Goal: Task Accomplishment & Management: Manage account settings

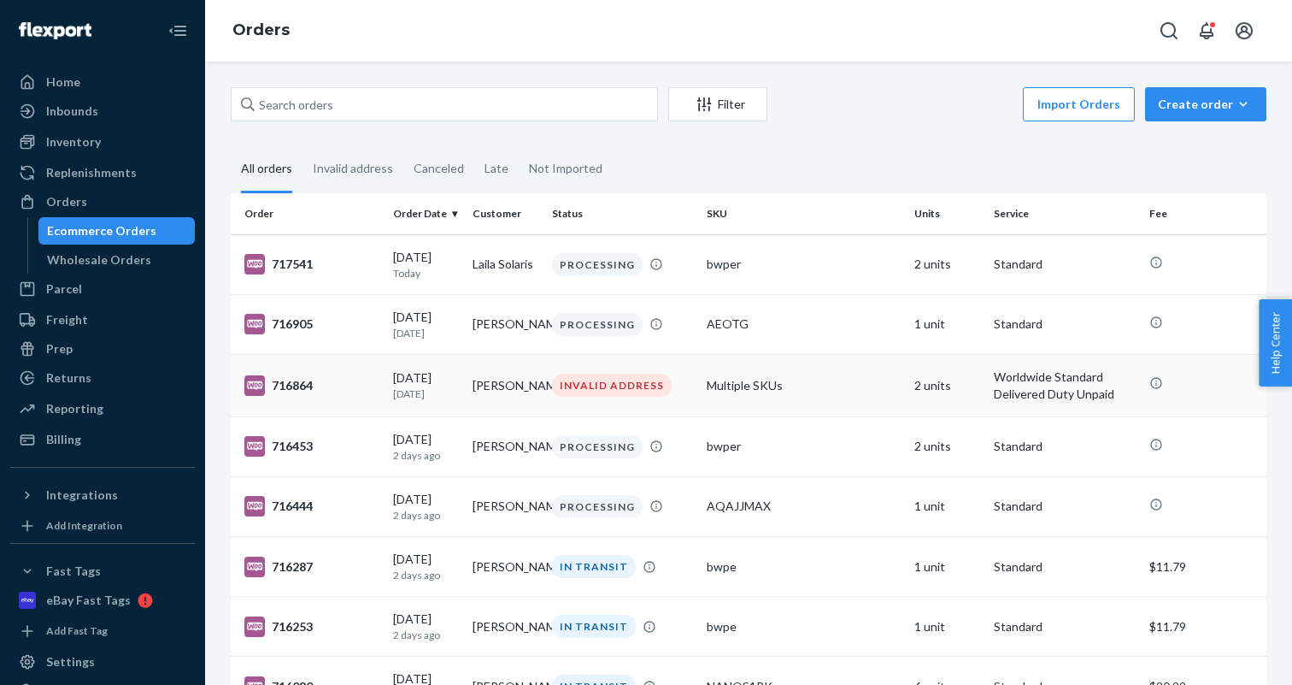
click at [880, 399] on td "Multiple SKUs" at bounding box center [803, 385] width 207 height 62
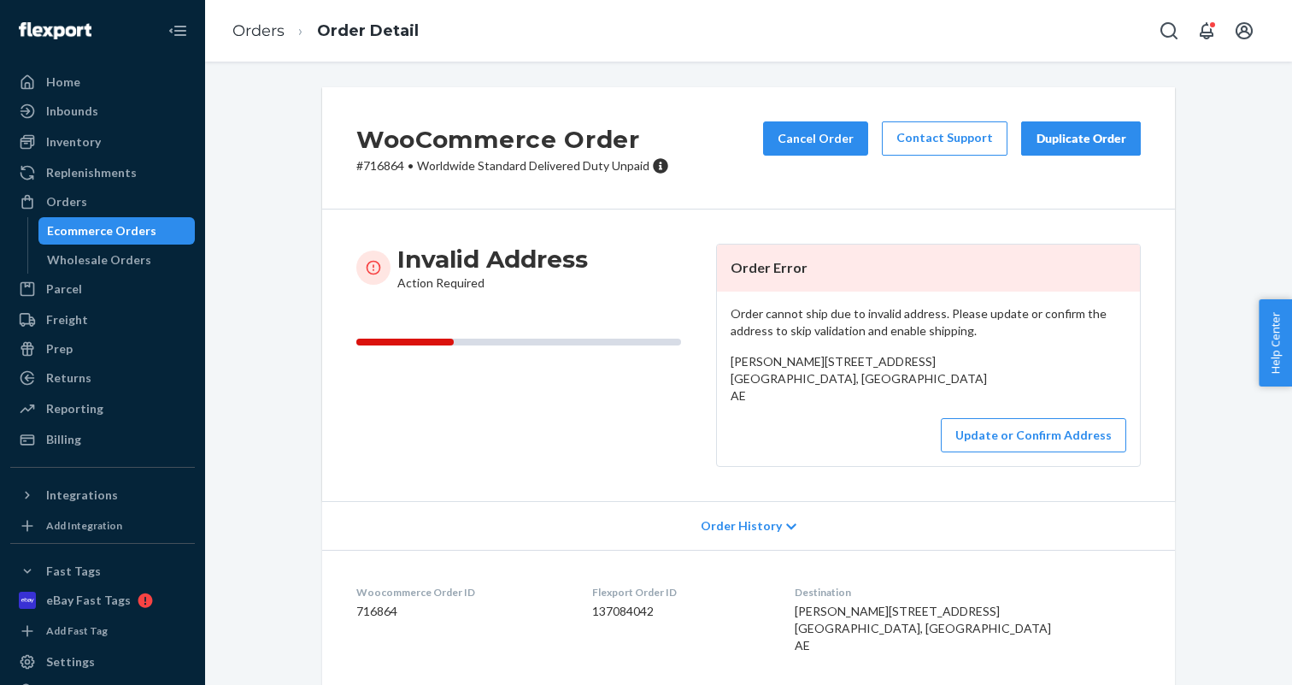
click at [1021, 466] on div "Order cannot ship due to invalid address. Please update or confirm the address …" at bounding box center [928, 378] width 423 height 174
click at [1021, 452] on button "Update or Confirm Address" at bounding box center [1033, 435] width 185 height 34
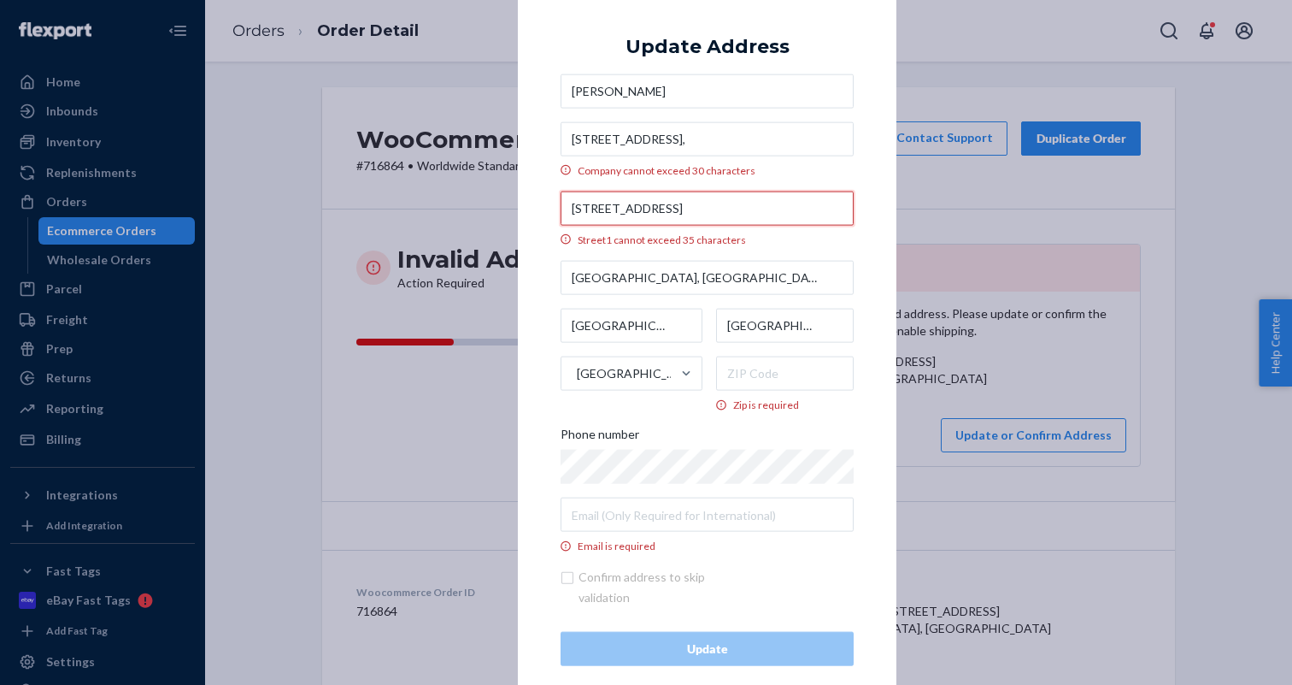
drag, startPoint x: 782, startPoint y: 207, endPoint x: 715, endPoint y: 206, distance: 66.7
click at [715, 206] on input "Street D13, Jumeirah Park, Dubai, UAE" at bounding box center [707, 208] width 293 height 34
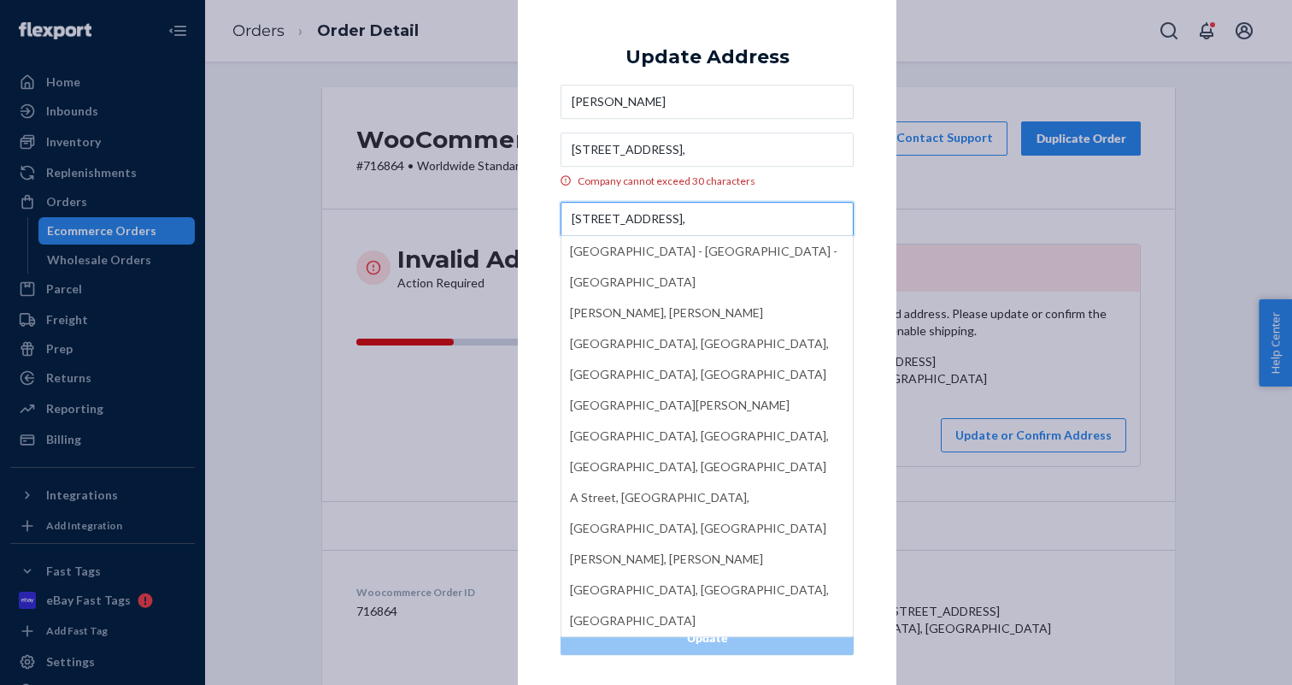
type input "Street D13, Jumeirah Park,"
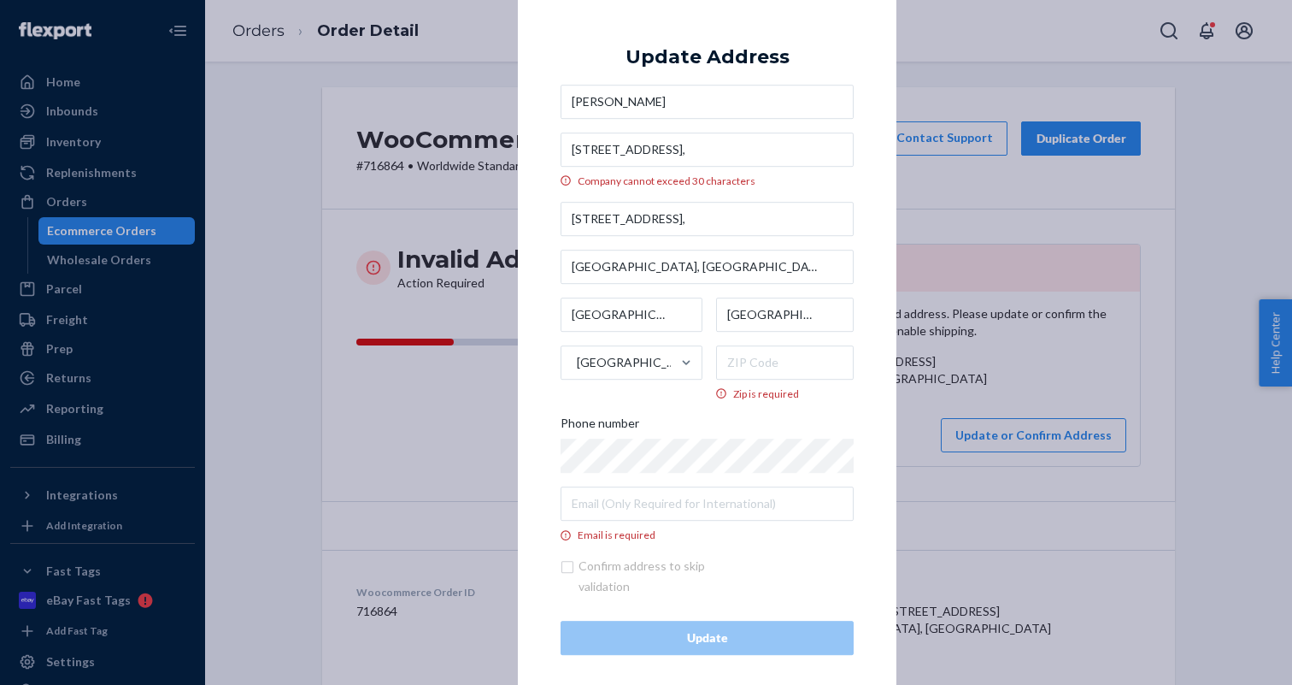
click at [873, 191] on div "× Update Address Kieve Pinto Jumeirah Park, District 4, Villa E21, Company cann…" at bounding box center [707, 342] width 379 height 711
click at [762, 357] on input "Zip is required" at bounding box center [785, 362] width 138 height 34
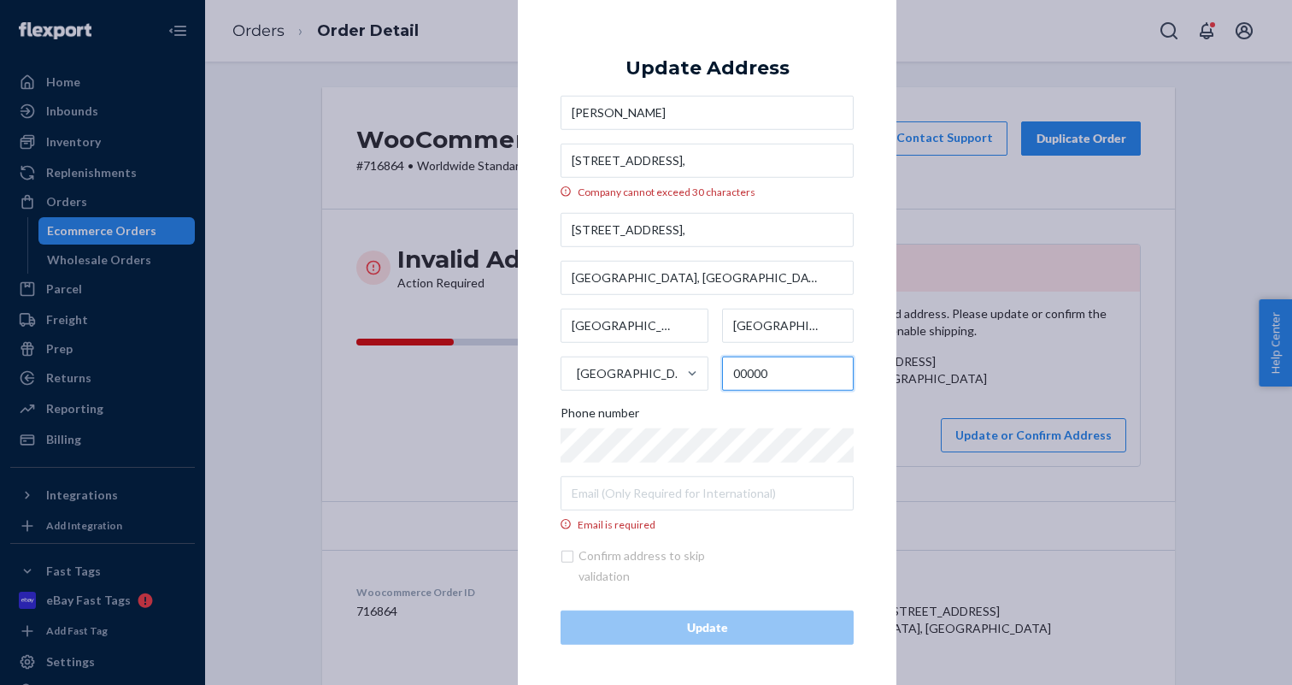
type input "00000"
click at [685, 497] on input "Email is required" at bounding box center [707, 493] width 293 height 34
paste input "kievepinto@gmail.com"
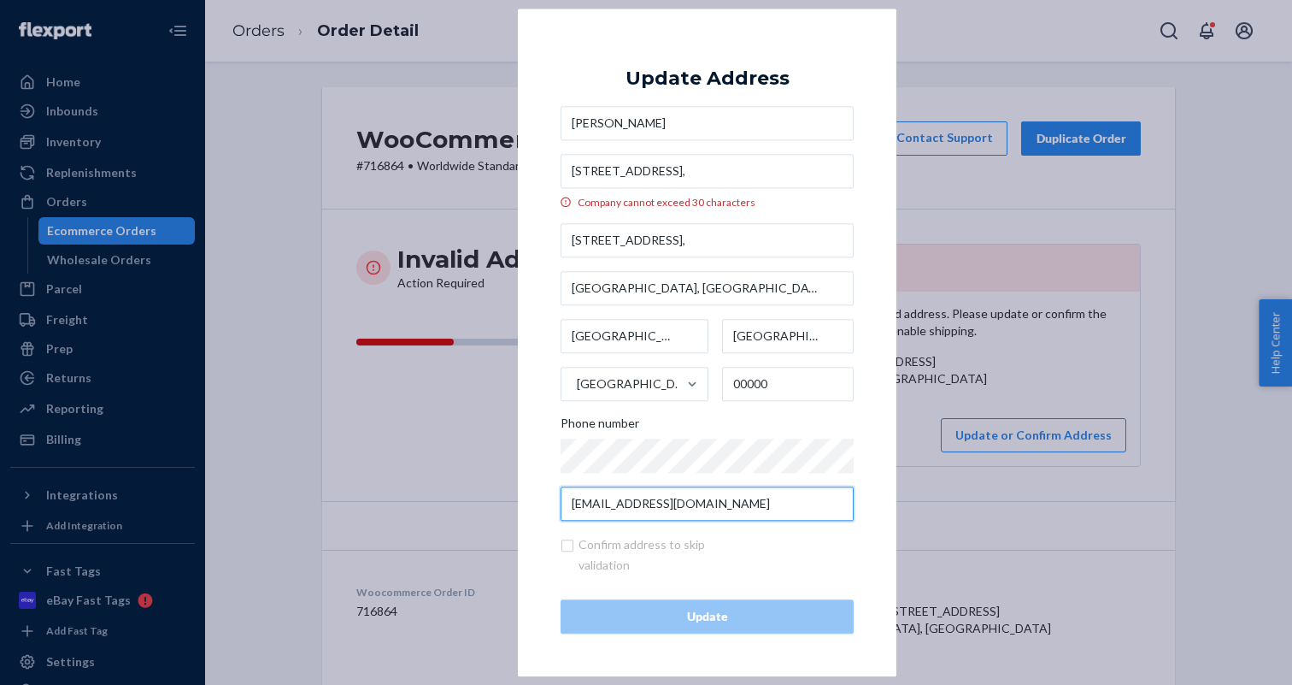
type input "kievepinto@gmail.com"
click at [862, 338] on div "× Update Address Kieve Pinto Jumeirah Park, District 4, Villa E21, Company cann…" at bounding box center [707, 343] width 379 height 668
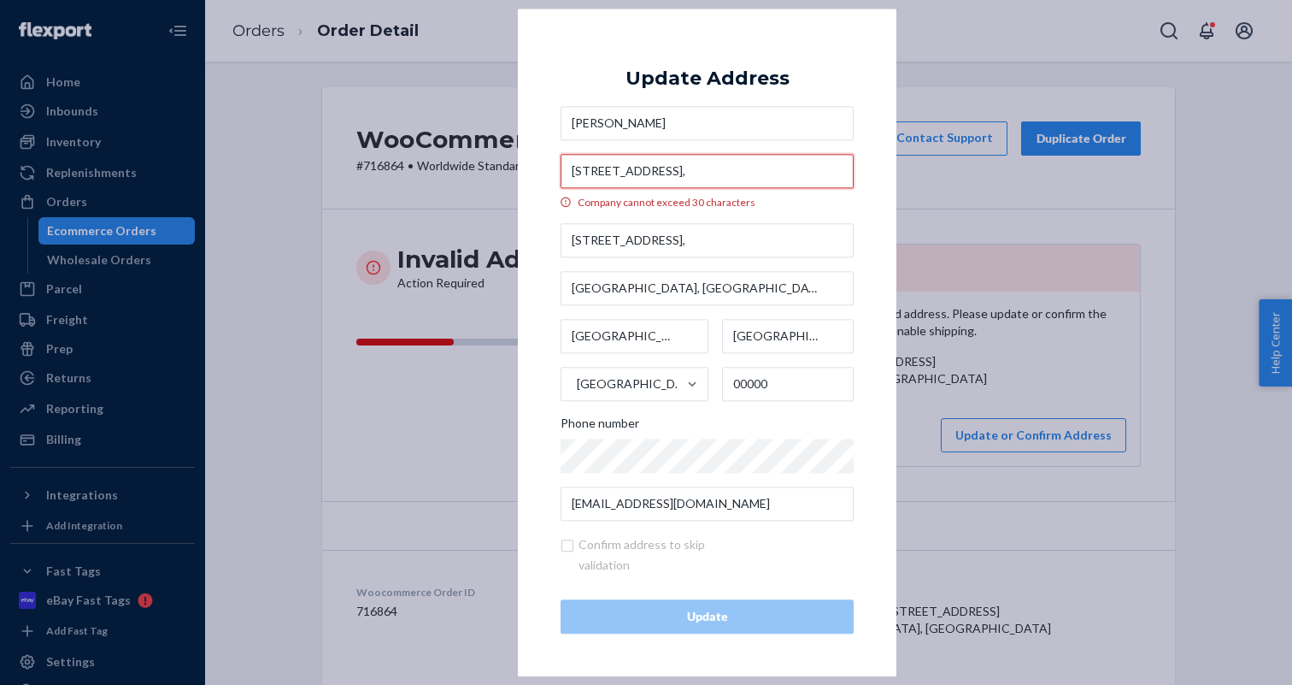
click at [774, 177] on input "Jumeirah Park, District 4, Villa E21," at bounding box center [707, 171] width 293 height 34
drag, startPoint x: 705, startPoint y: 168, endPoint x: 788, endPoint y: 173, distance: 83.0
click at [788, 174] on input "Jumeirah Park, District 4, Villa E21" at bounding box center [707, 171] width 293 height 34
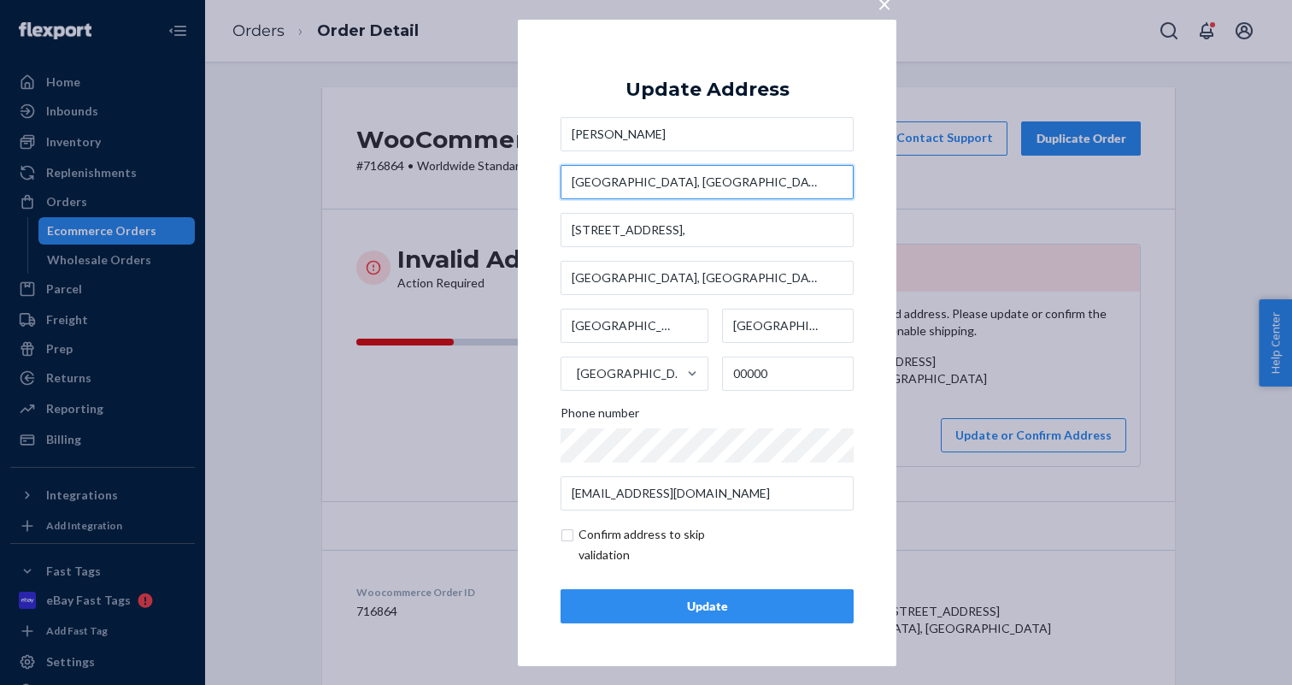
type input "Jumeirah Park, District 4,"
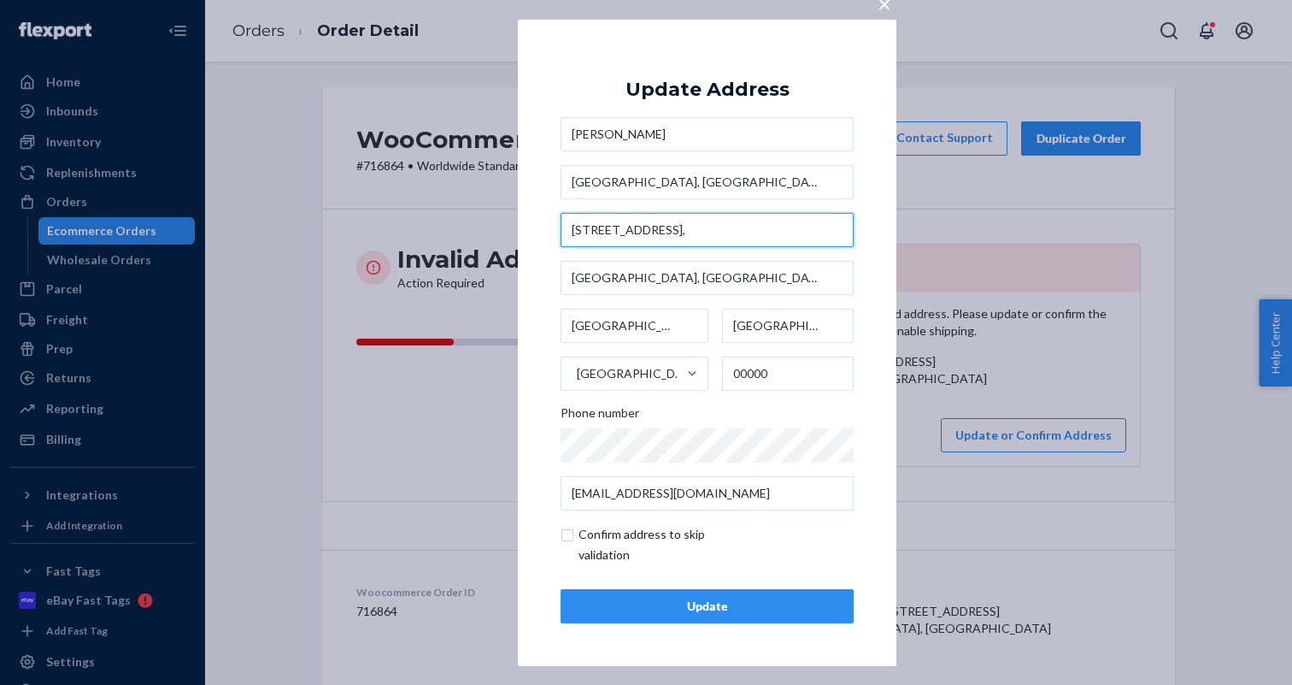
click at [572, 229] on input "Street D13, Jumeirah Park," at bounding box center [707, 230] width 293 height 34
paste input "Villa E21"
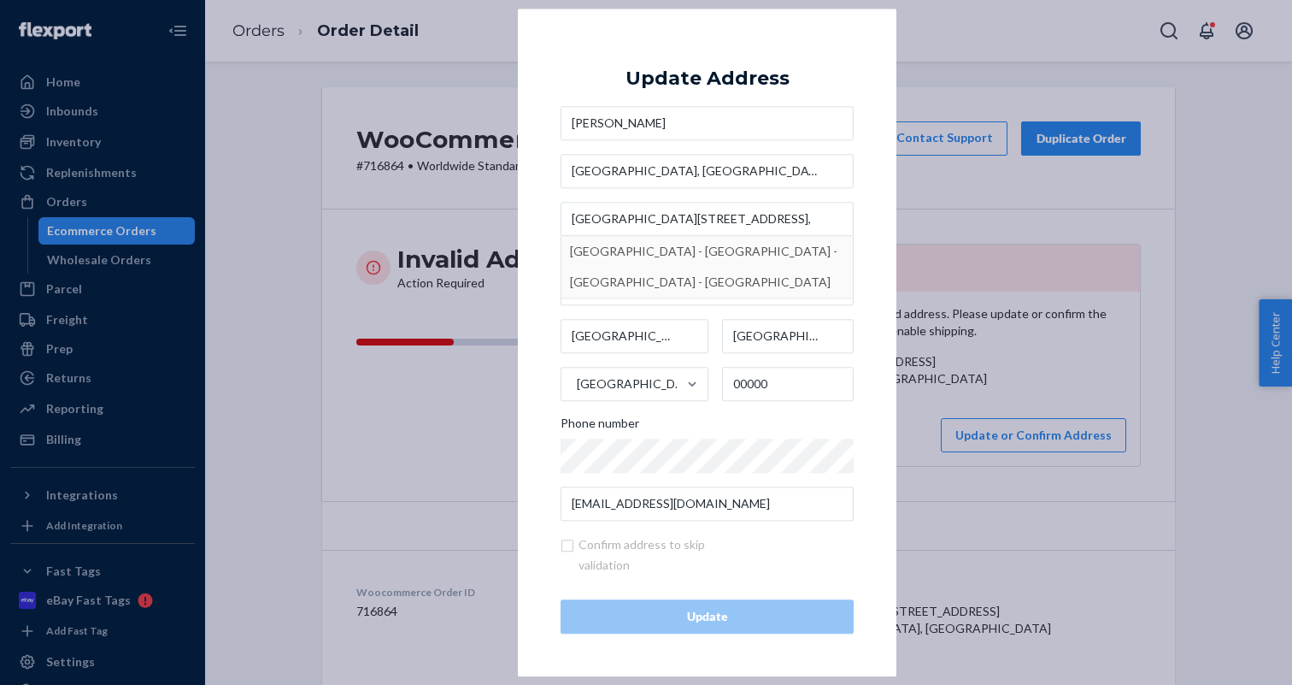
click at [855, 197] on div "× Update Address Kieve Pinto Jumeirah Park, District 4, Villa E21 Street D13, J…" at bounding box center [707, 343] width 379 height 668
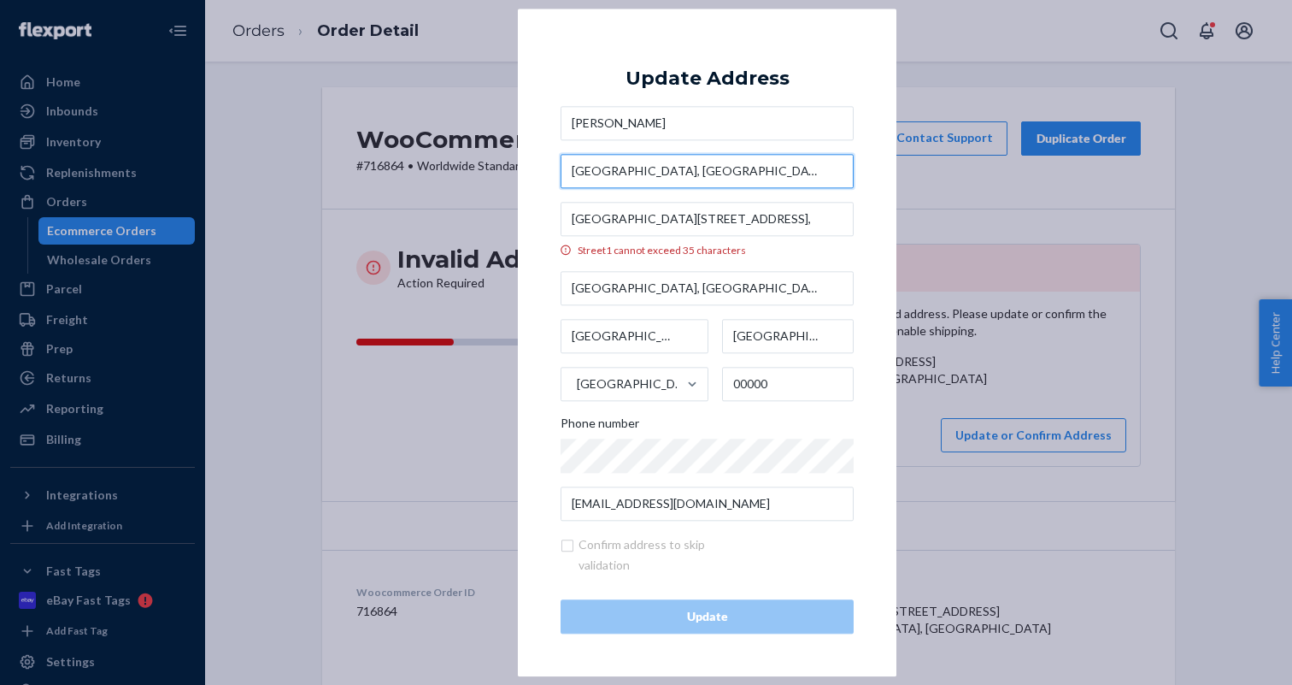
click at [758, 173] on input "Jumeirah Park, District 4," at bounding box center [707, 171] width 293 height 34
click at [880, 191] on div "× Update Address Kieve Pinto Jumeirah Park, District 4, Villa E21 Street D13, J…" at bounding box center [707, 343] width 379 height 668
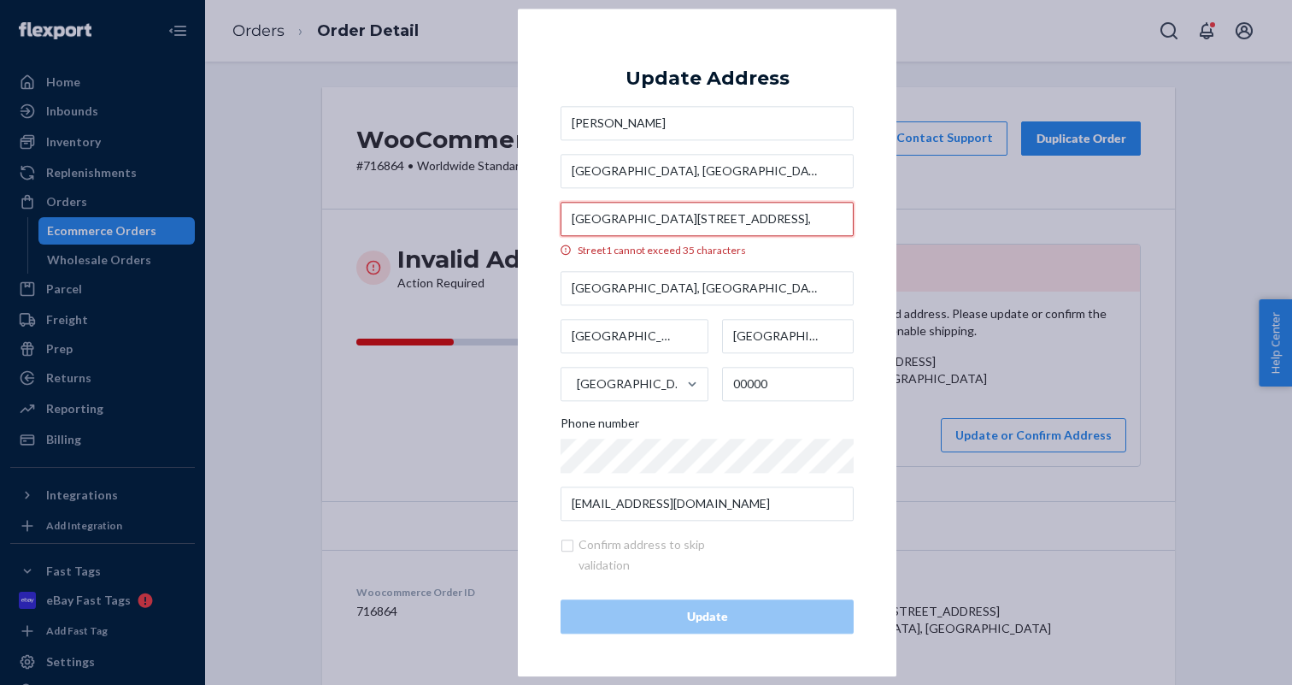
click at [780, 218] on input "Villa E21 Street D13, Jumeirah Park," at bounding box center [707, 219] width 293 height 34
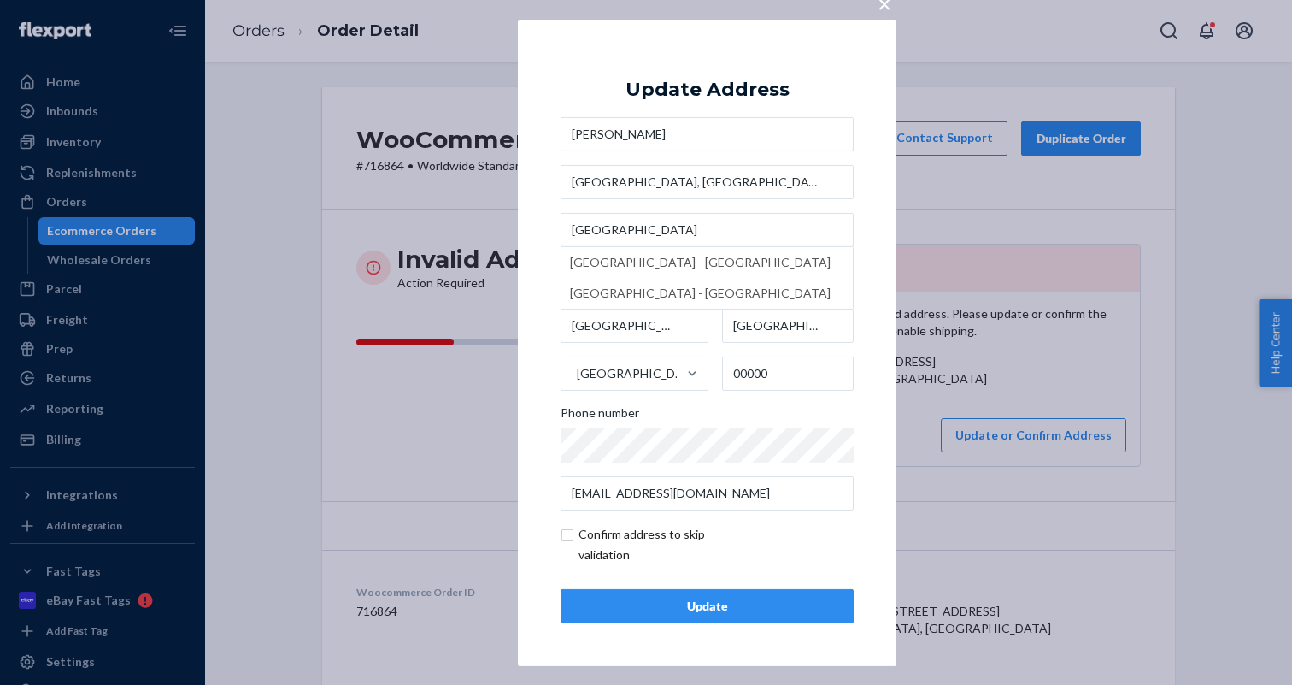
click at [872, 244] on div "× Update Address Kieve Pinto Jumeirah Park, District 4, Villa E21 Street D13, J…" at bounding box center [707, 342] width 379 height 646
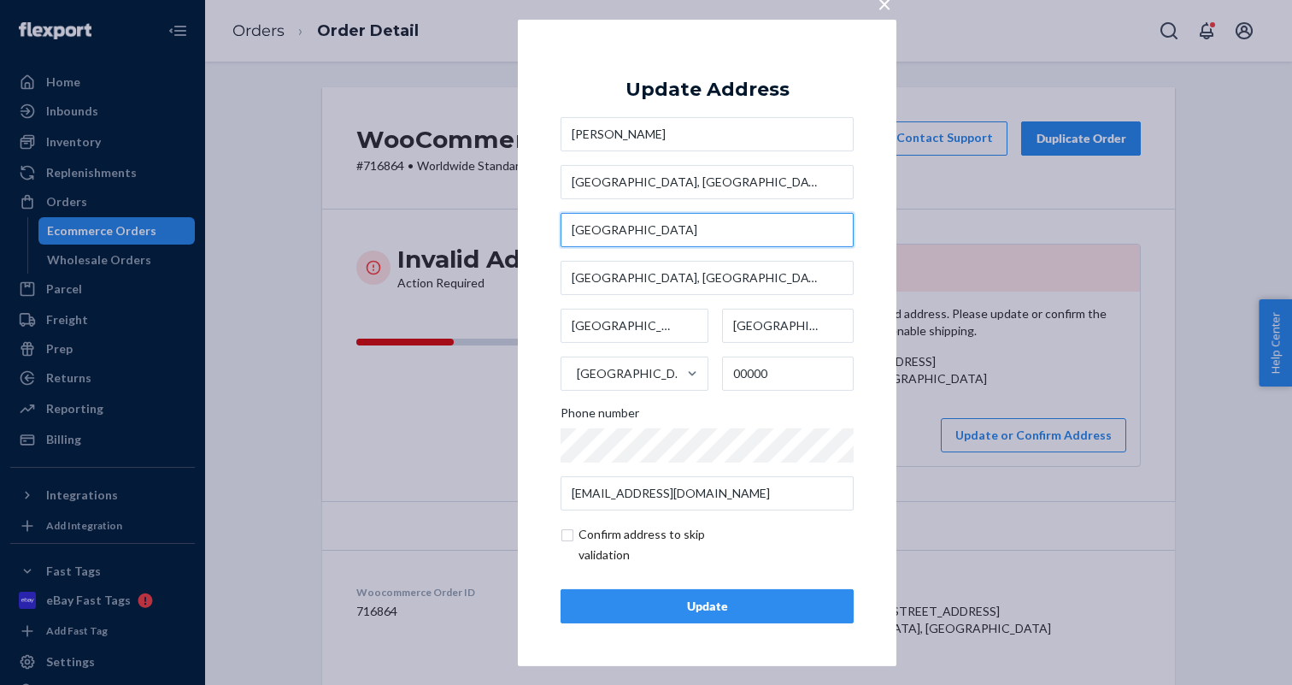
click at [616, 226] on input "Villa E21 Street D13, Jumeirah Park" at bounding box center [707, 230] width 293 height 34
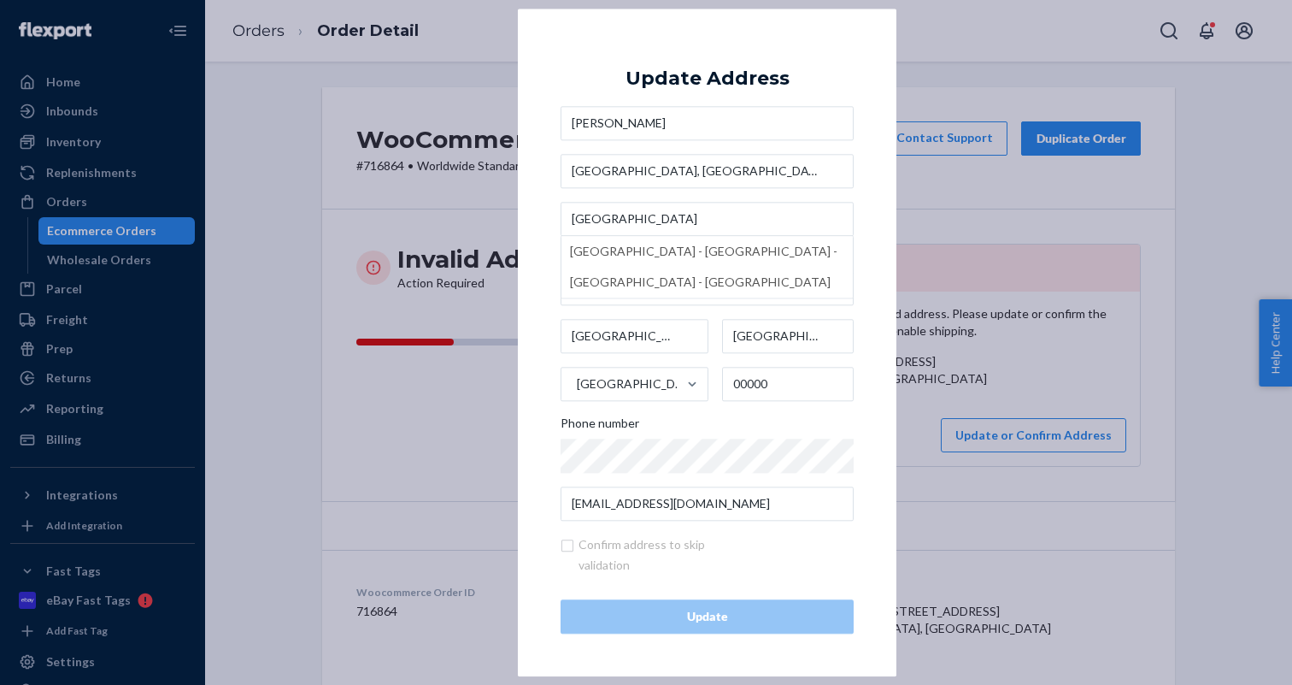
click at [871, 216] on div "× Update Address Kieve Pinto Jumeirah Park, District 4, Villa E21, Street D13, …" at bounding box center [707, 343] width 379 height 668
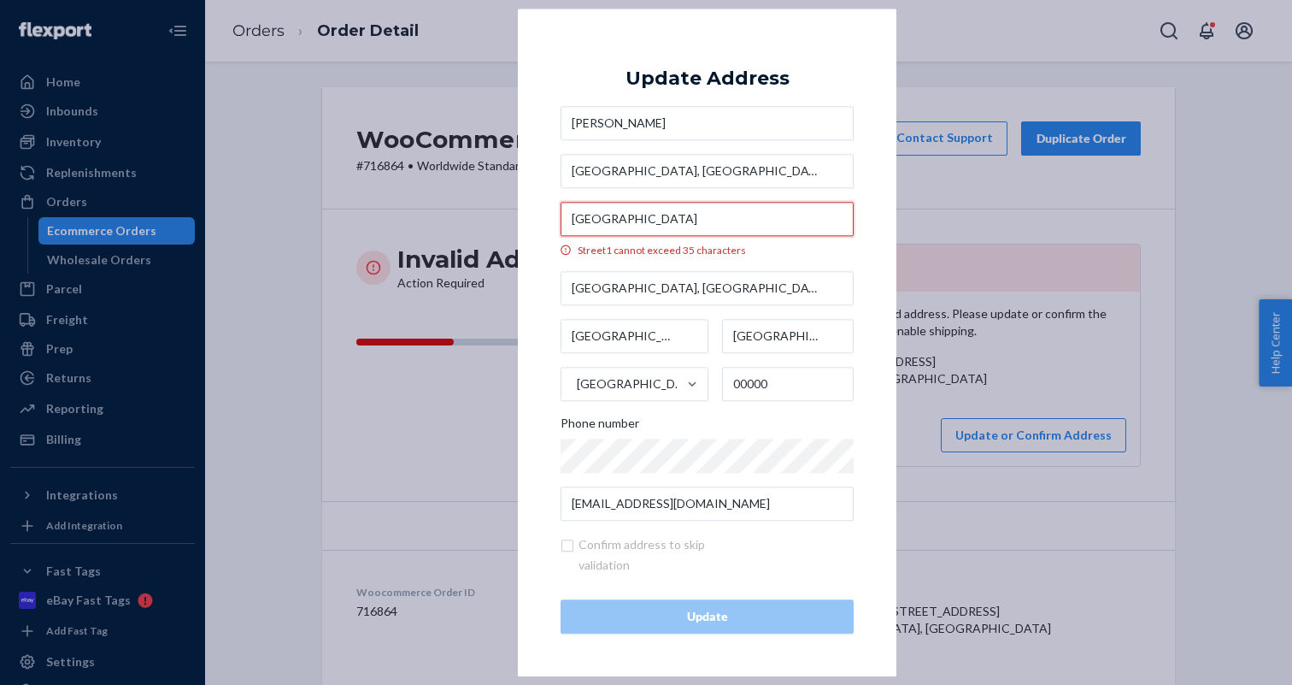
drag, startPoint x: 768, startPoint y: 221, endPoint x: 678, endPoint y: 214, distance: 90.0
click at [678, 214] on input "Villa E21, Street D13, Jumeirah Park" at bounding box center [707, 219] width 293 height 34
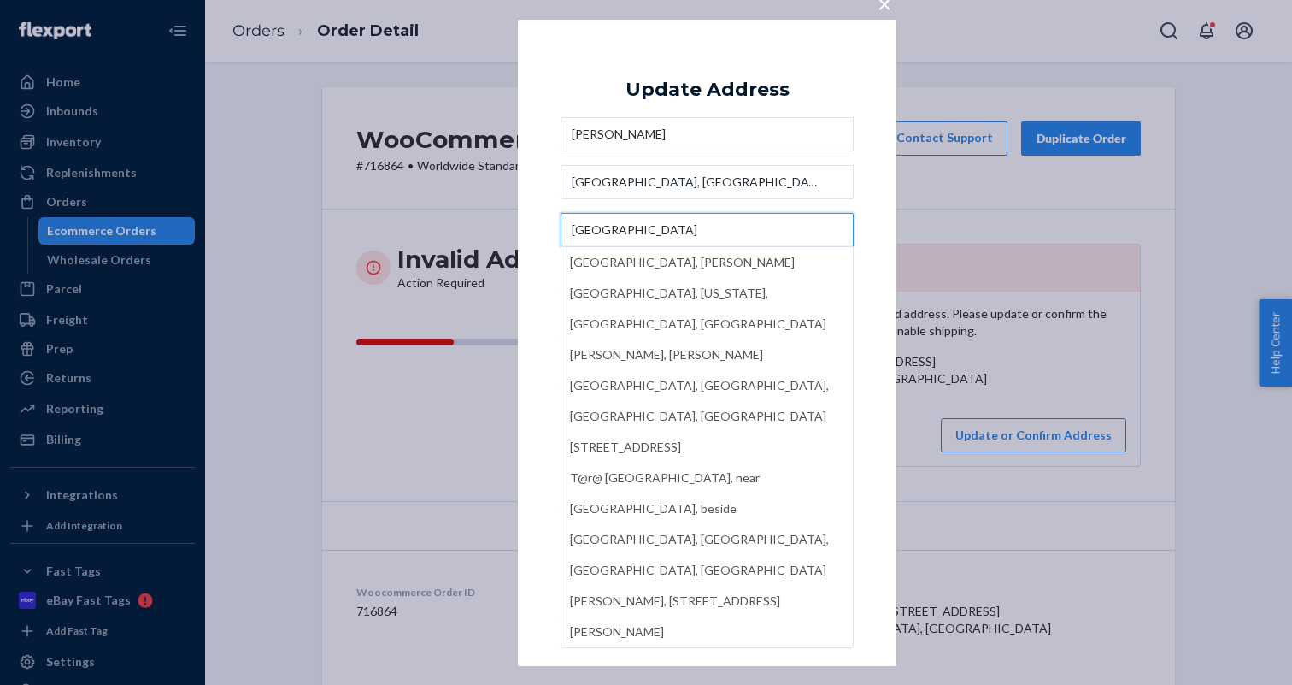
type input "Villa E21, Street D13"
click at [871, 248] on div "× Update Address Kieve Pinto Jumeirah Park, District 4, Villa E21, Street D13 B…" at bounding box center [707, 342] width 379 height 646
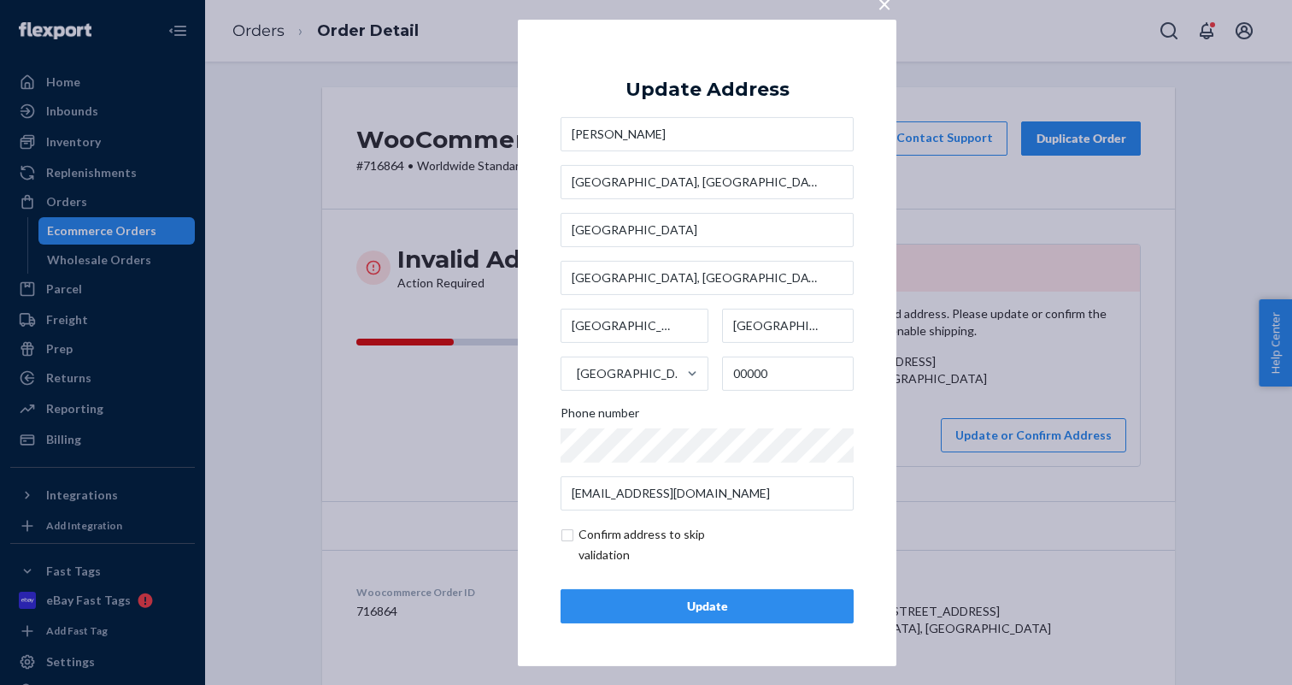
click at [741, 591] on button "Update" at bounding box center [707, 606] width 293 height 34
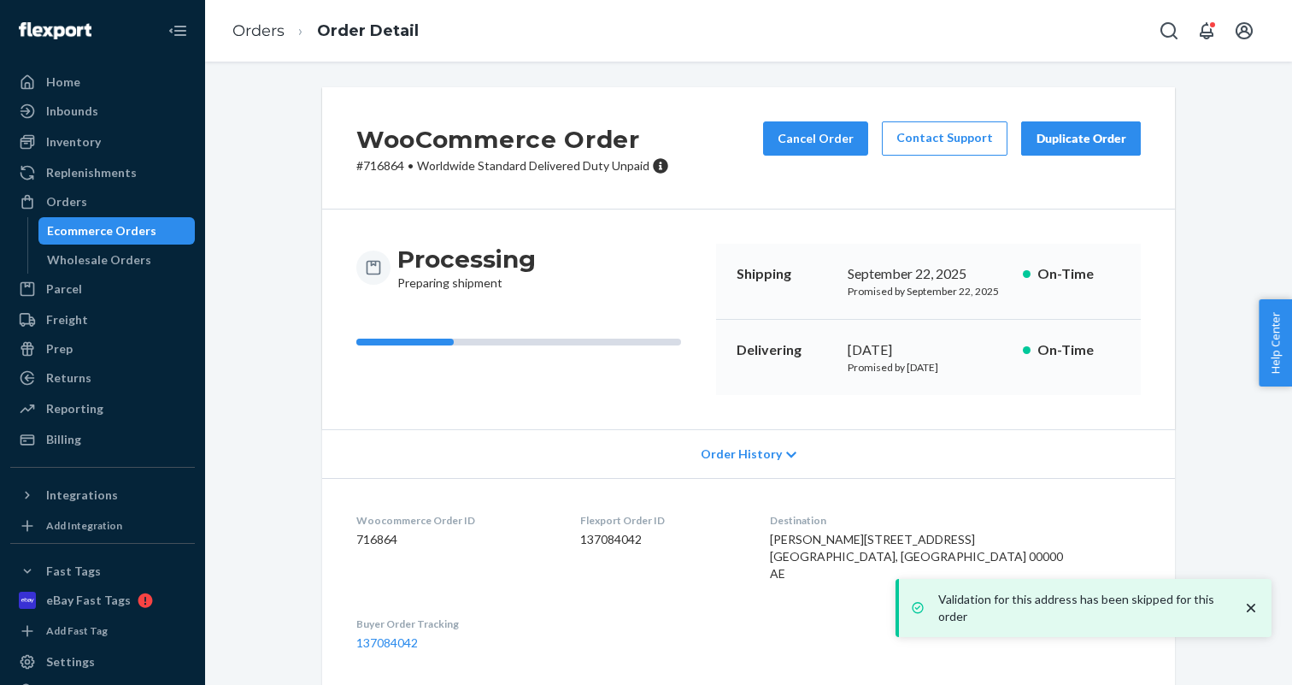
click at [1252, 608] on icon "close toast" at bounding box center [1251, 607] width 17 height 17
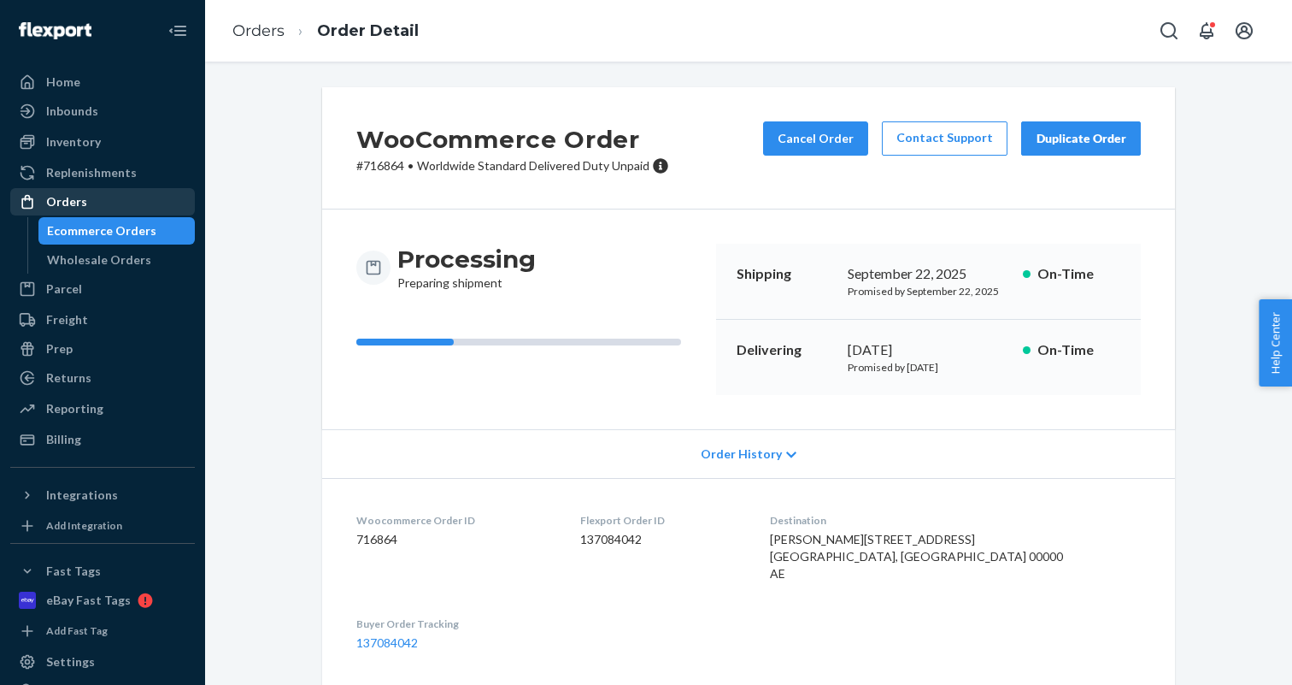
click at [122, 192] on div "Orders" at bounding box center [102, 202] width 181 height 24
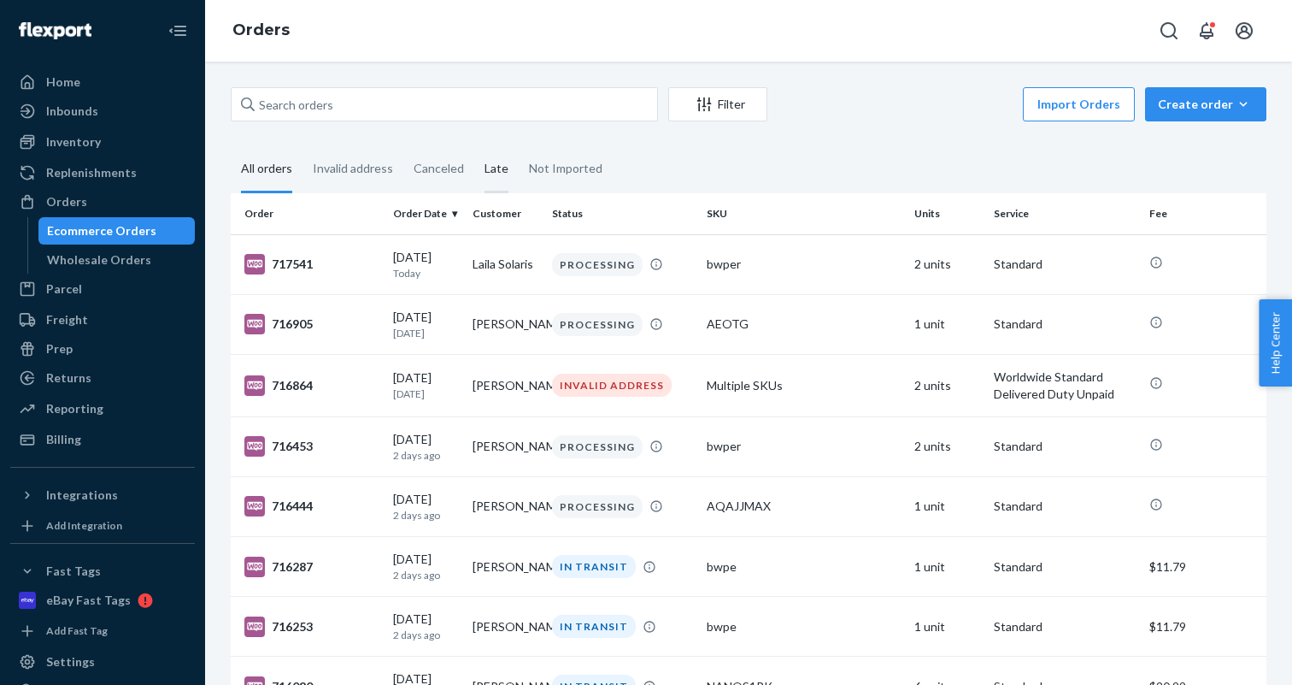
click at [491, 164] on div "Late" at bounding box center [497, 169] width 24 height 47
click at [474, 146] on input "Late" at bounding box center [474, 146] width 0 height 0
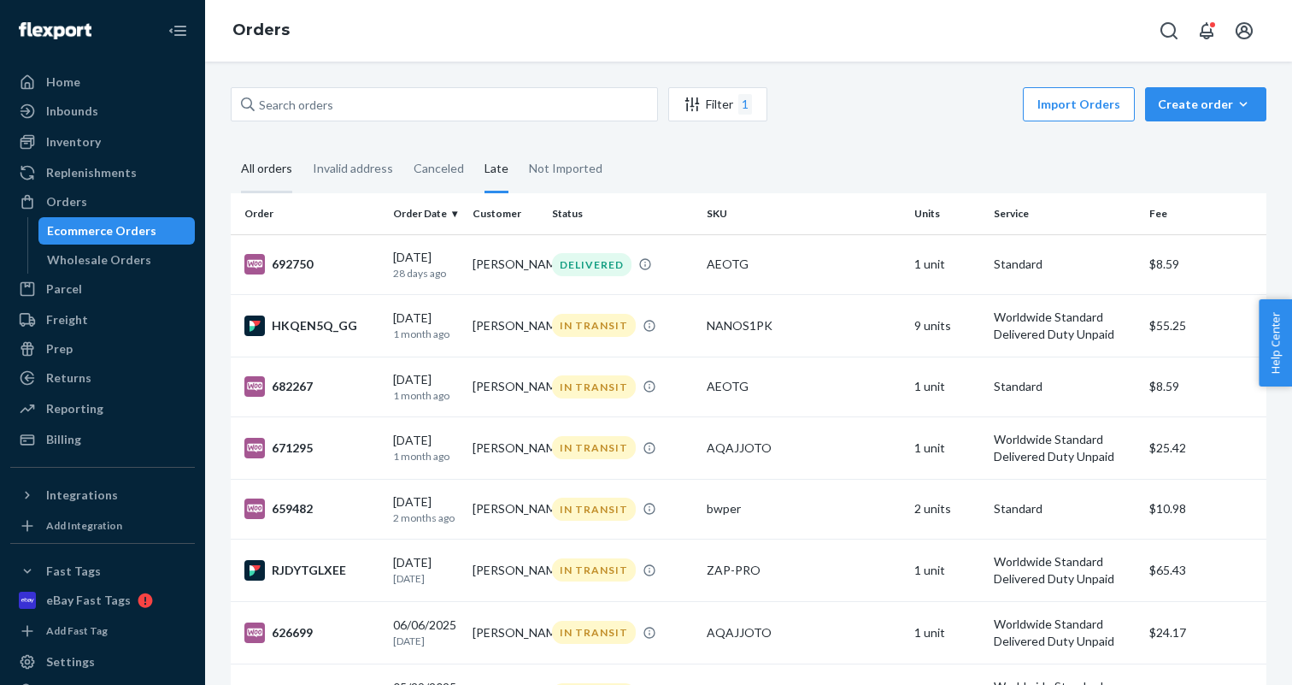
click at [262, 168] on div "All orders" at bounding box center [266, 169] width 51 height 47
click at [231, 146] on input "All orders" at bounding box center [231, 146] width 0 height 0
